Goal: Use online tool/utility: Utilize a website feature to perform a specific function

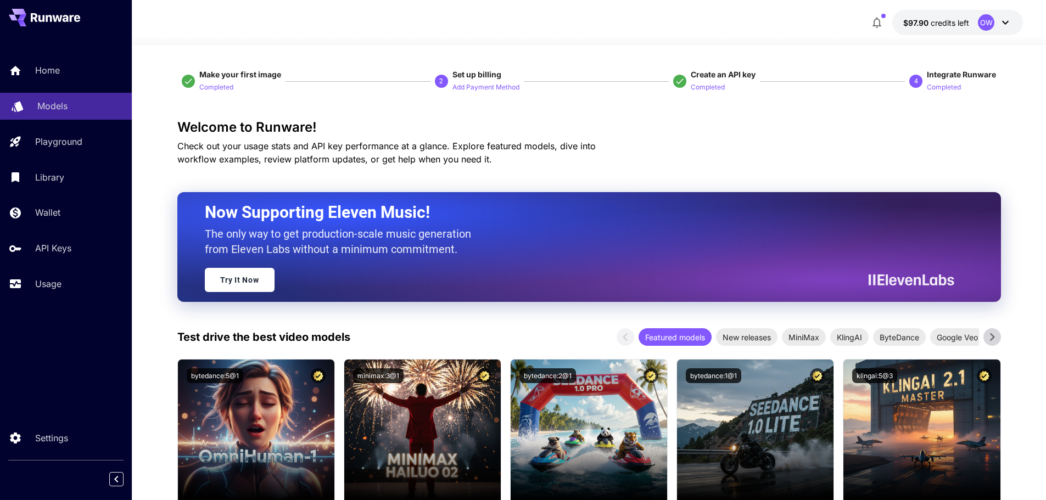
drag, startPoint x: 0, startPoint y: 0, endPoint x: 109, endPoint y: 109, distance: 154.2
click at [109, 109] on div "Models" at bounding box center [80, 105] width 86 height 13
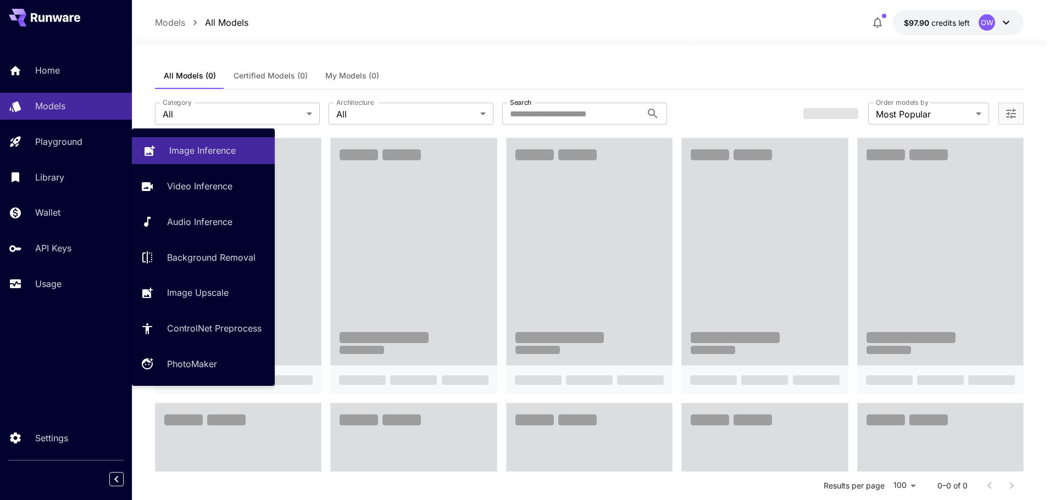
click at [160, 139] on link "Image Inference" at bounding box center [203, 150] width 143 height 27
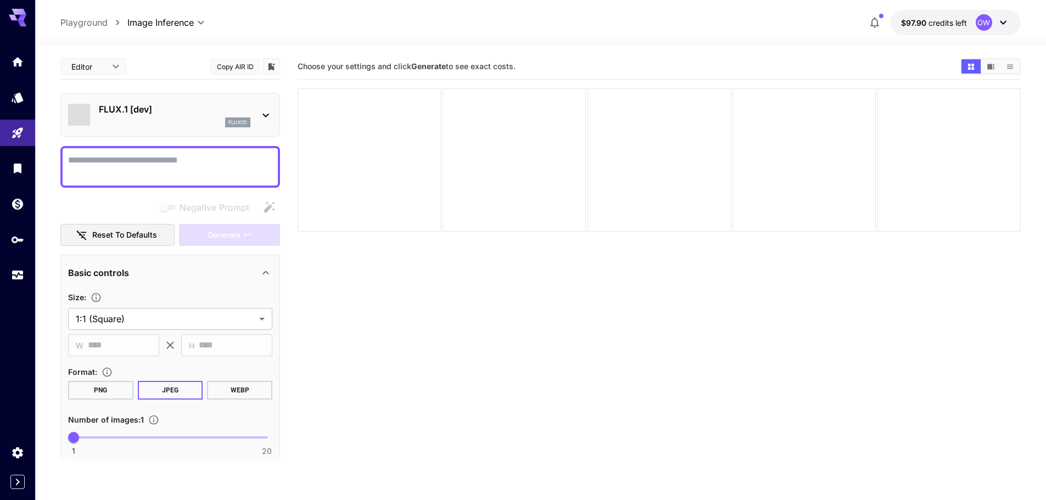
click at [187, 116] on div "FLUX.1 [dev] flux1d" at bounding box center [175, 115] width 152 height 25
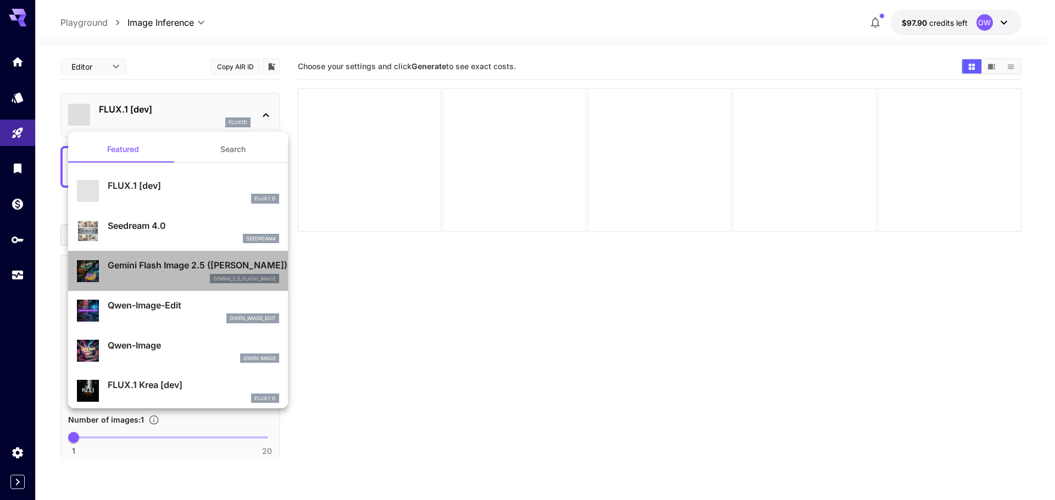
click at [224, 270] on p "Gemini Flash Image 2.5 ([PERSON_NAME])" at bounding box center [193, 265] width 171 height 13
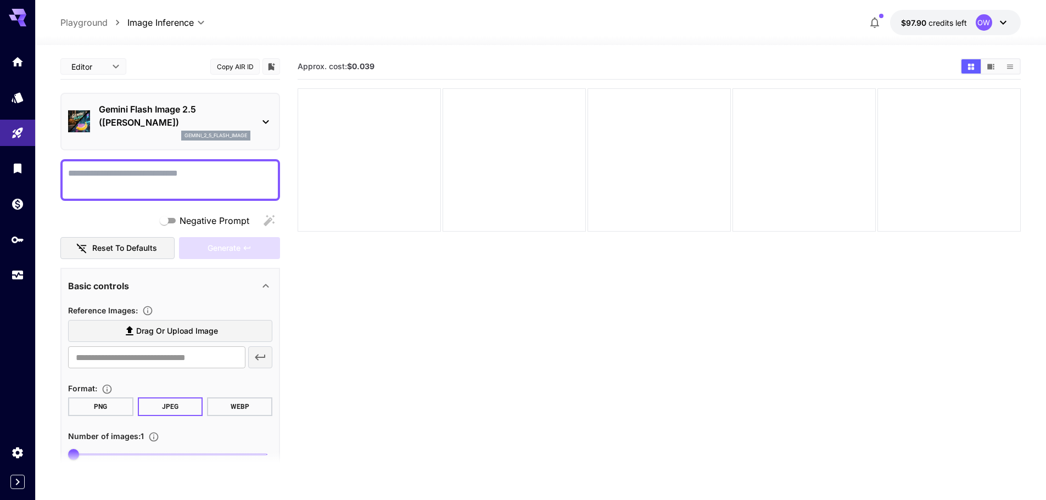
click at [222, 171] on textarea "Negative Prompt" at bounding box center [170, 180] width 204 height 26
type textarea "*****"
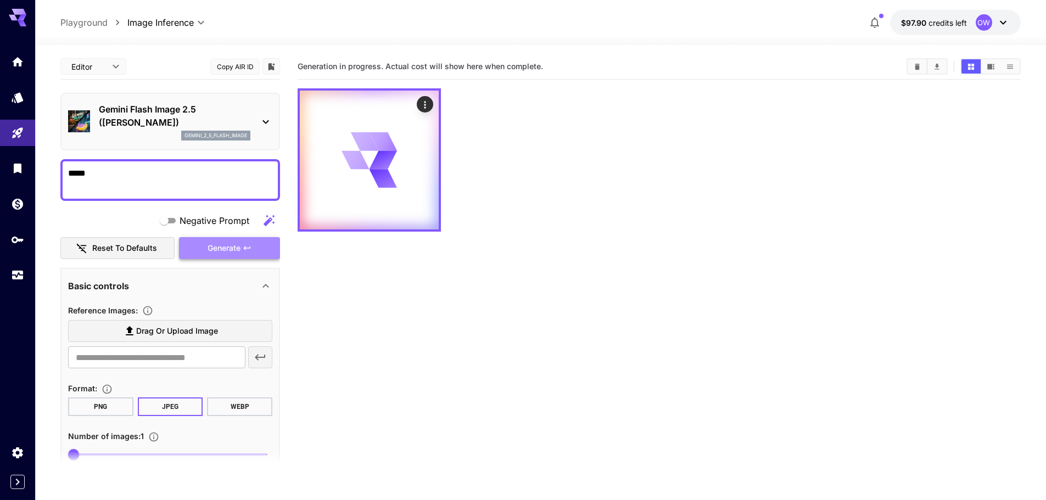
click at [221, 241] on button "Generate" at bounding box center [229, 248] width 101 height 23
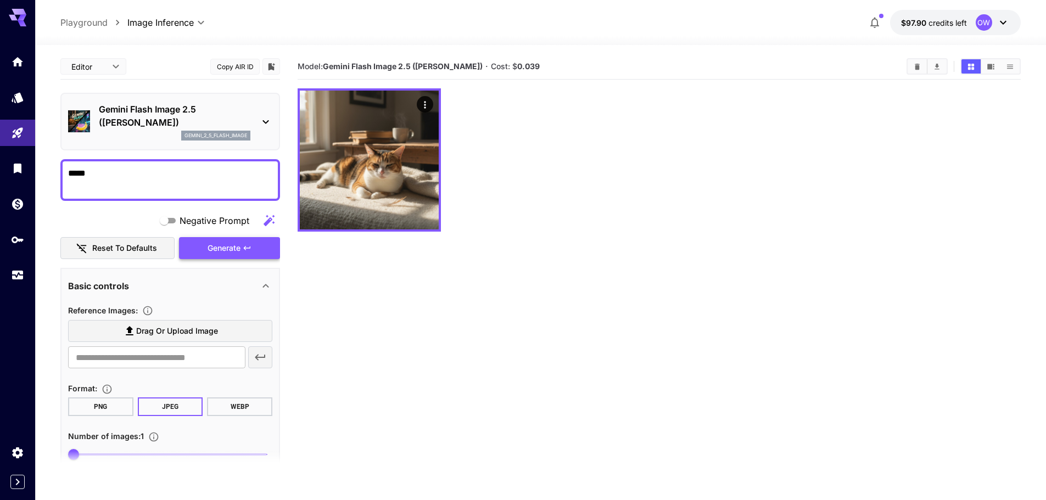
click at [237, 254] on span "Generate" at bounding box center [224, 249] width 33 height 14
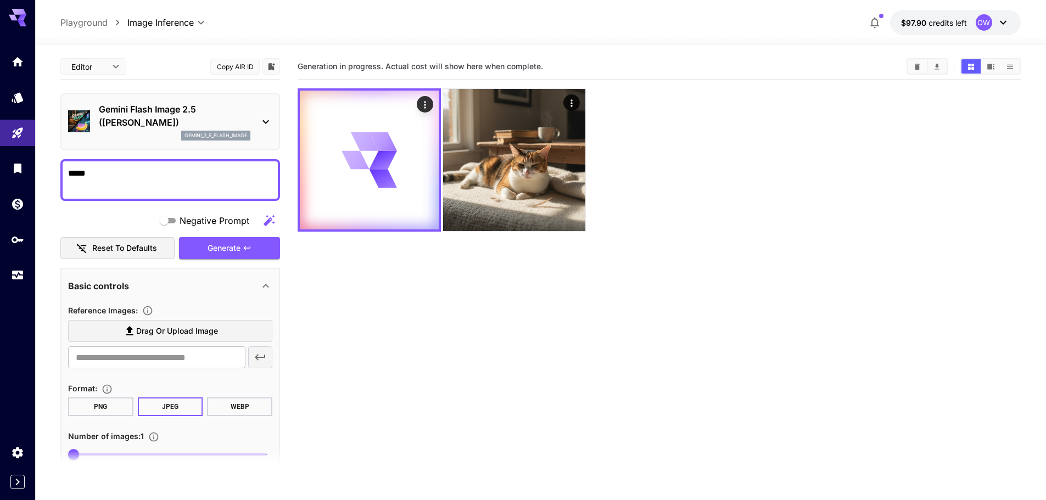
click at [475, 294] on section "Generation in progress. Actual cost will show here when complete." at bounding box center [659, 304] width 723 height 500
